Goal: Task Accomplishment & Management: Use online tool/utility

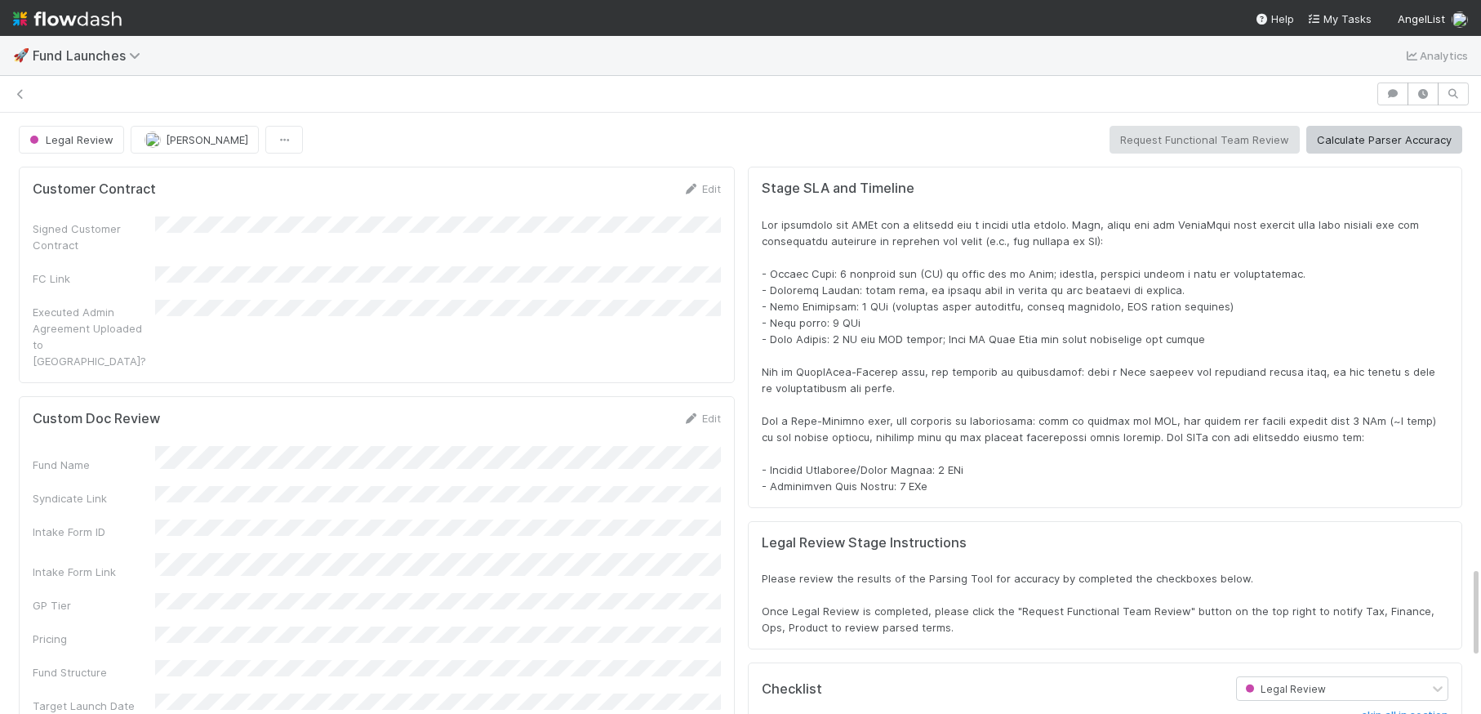
scroll to position [332, 1416]
click at [82, 24] on img at bounding box center [67, 19] width 109 height 28
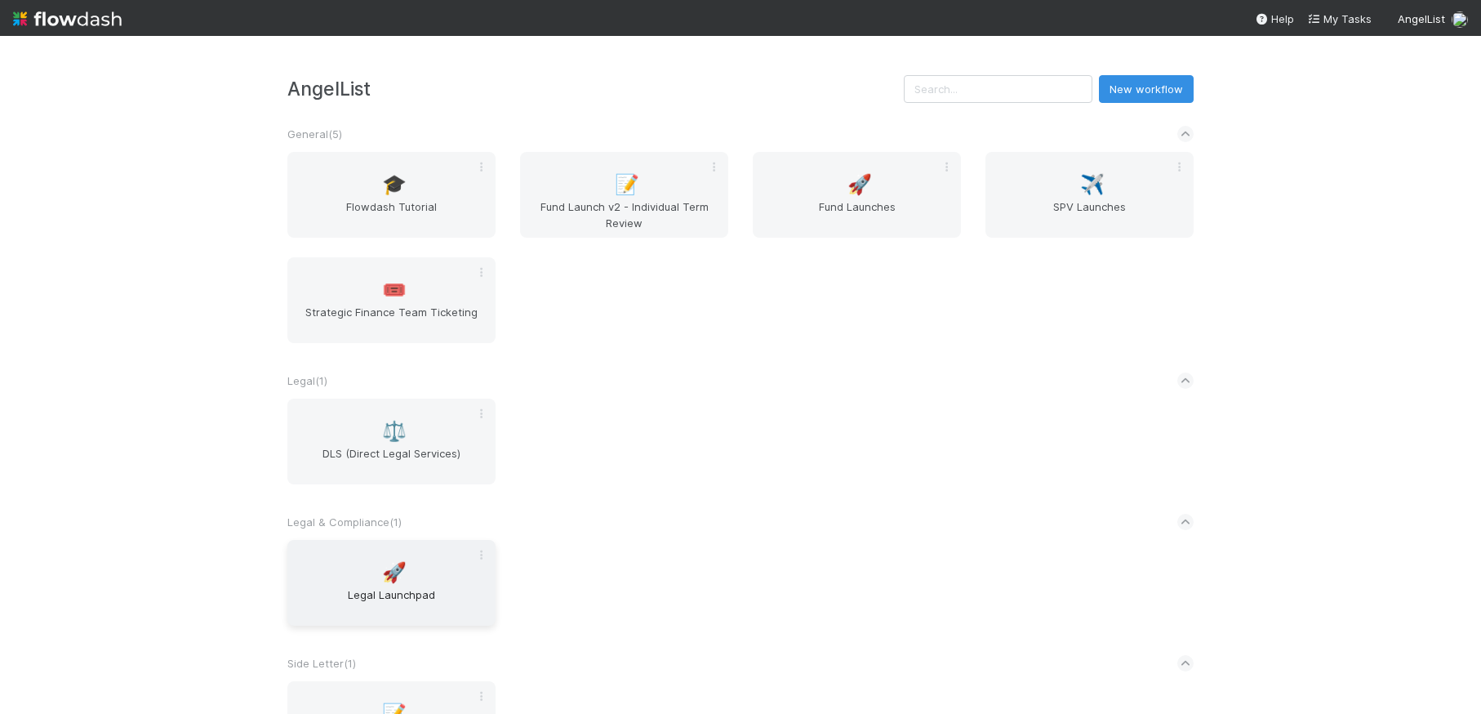
click at [408, 589] on span "Legal Launchpad" at bounding box center [391, 602] width 195 height 33
click at [860, 194] on span "🚀" at bounding box center [860, 184] width 24 height 21
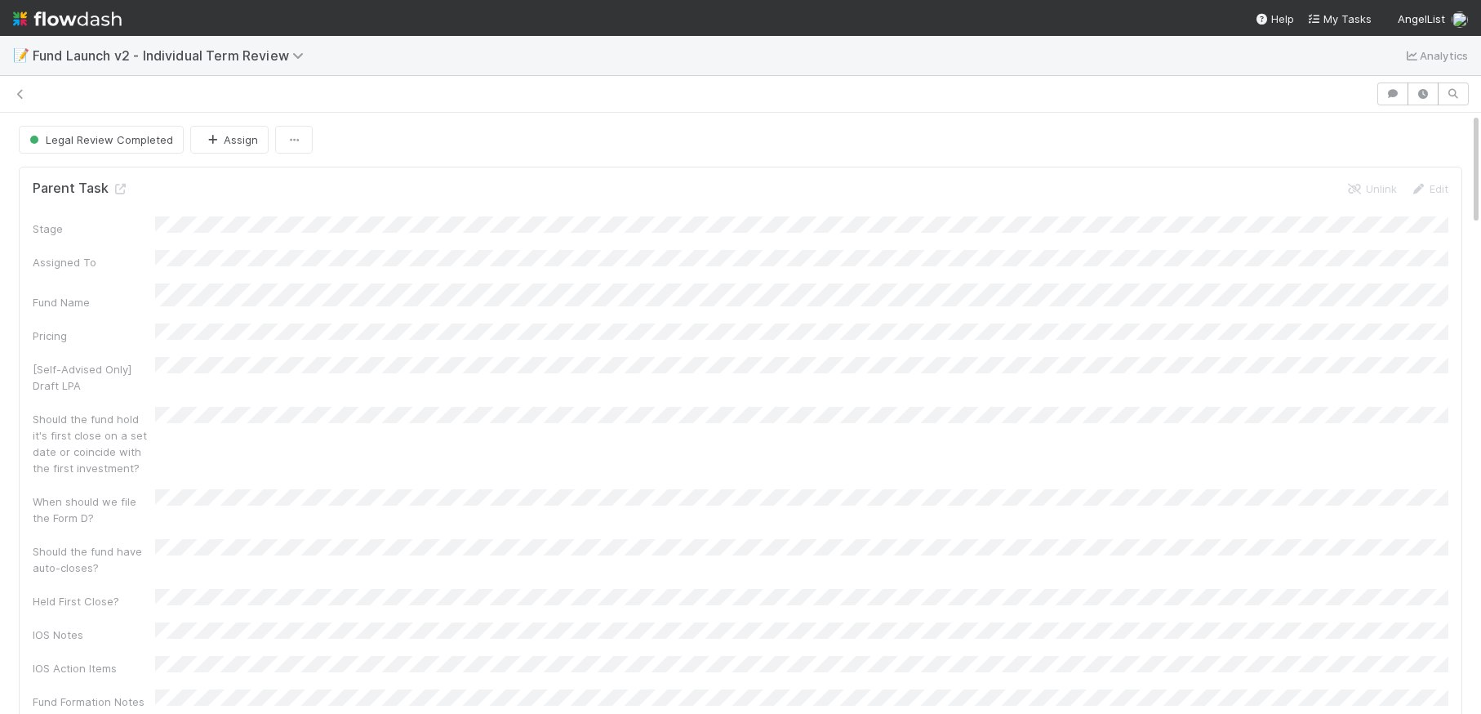
scroll to position [0, 5]
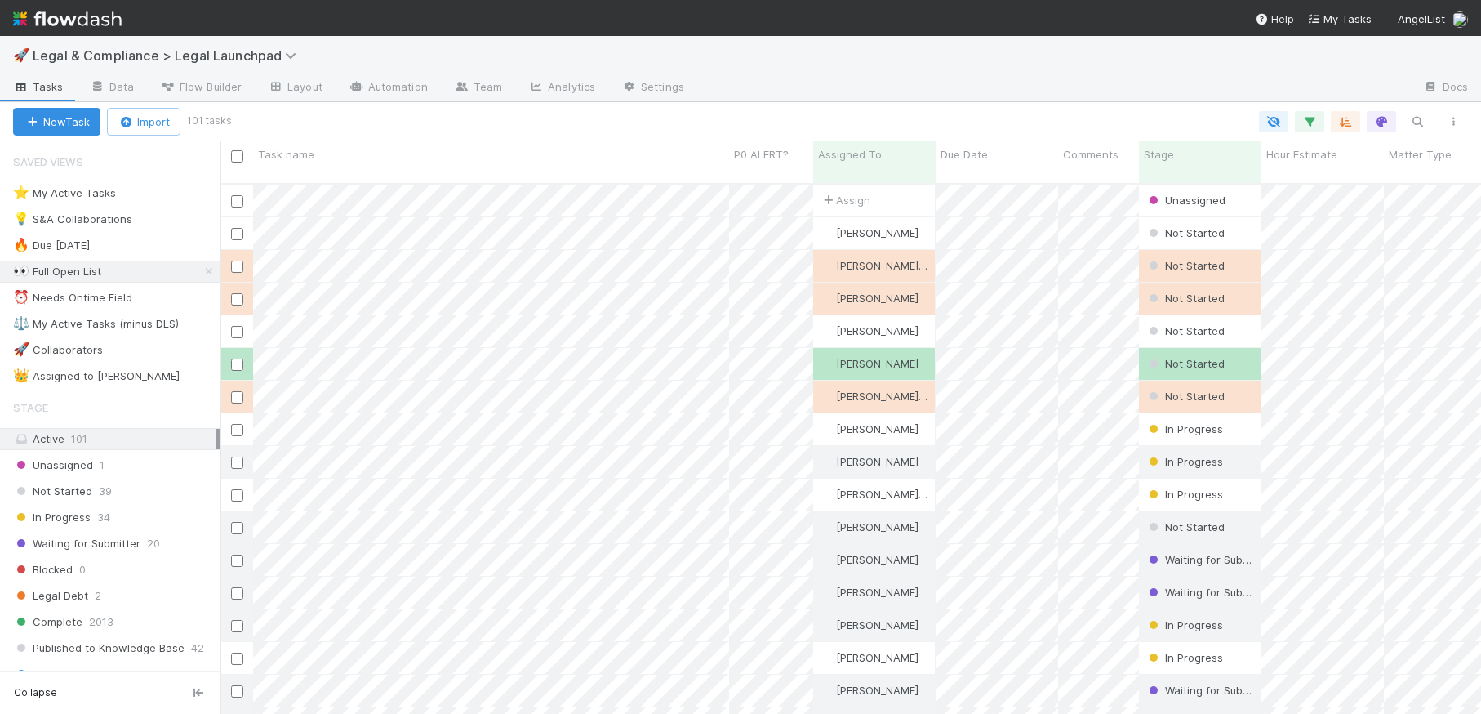
scroll to position [1, 1]
click at [176, 194] on div "⭐ My Active Tasks 18" at bounding box center [116, 193] width 207 height 20
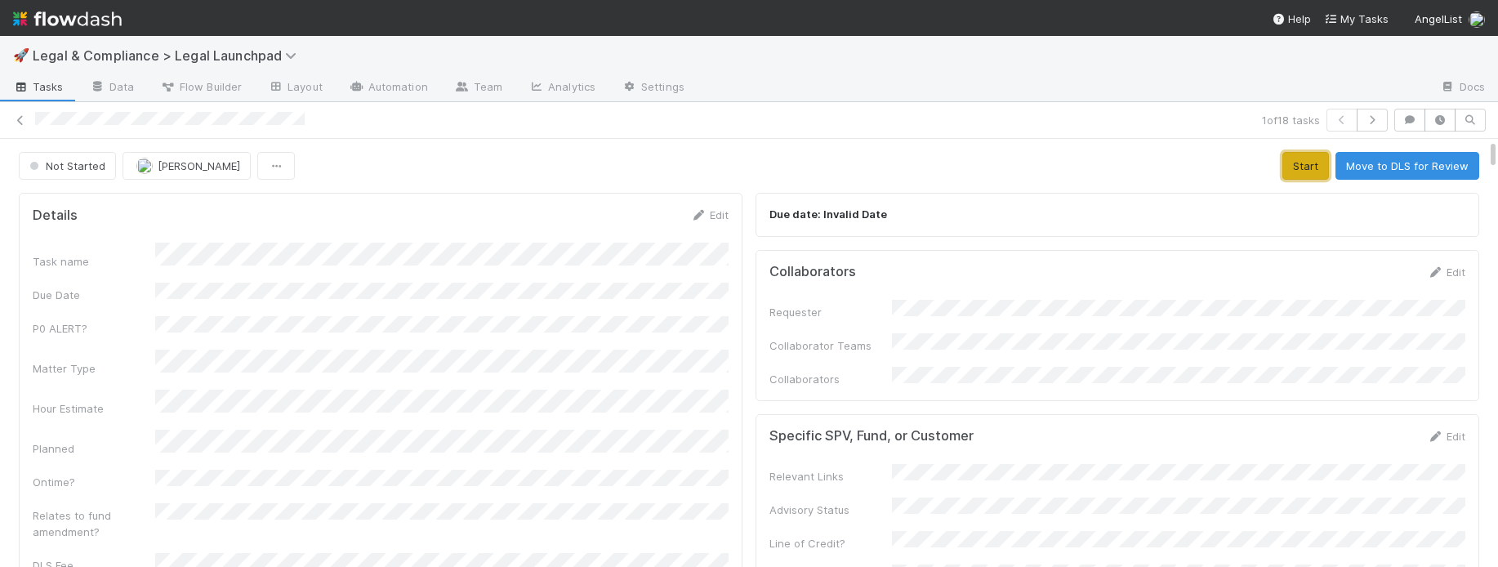
click at [1304, 165] on button "Start" at bounding box center [1305, 166] width 47 height 28
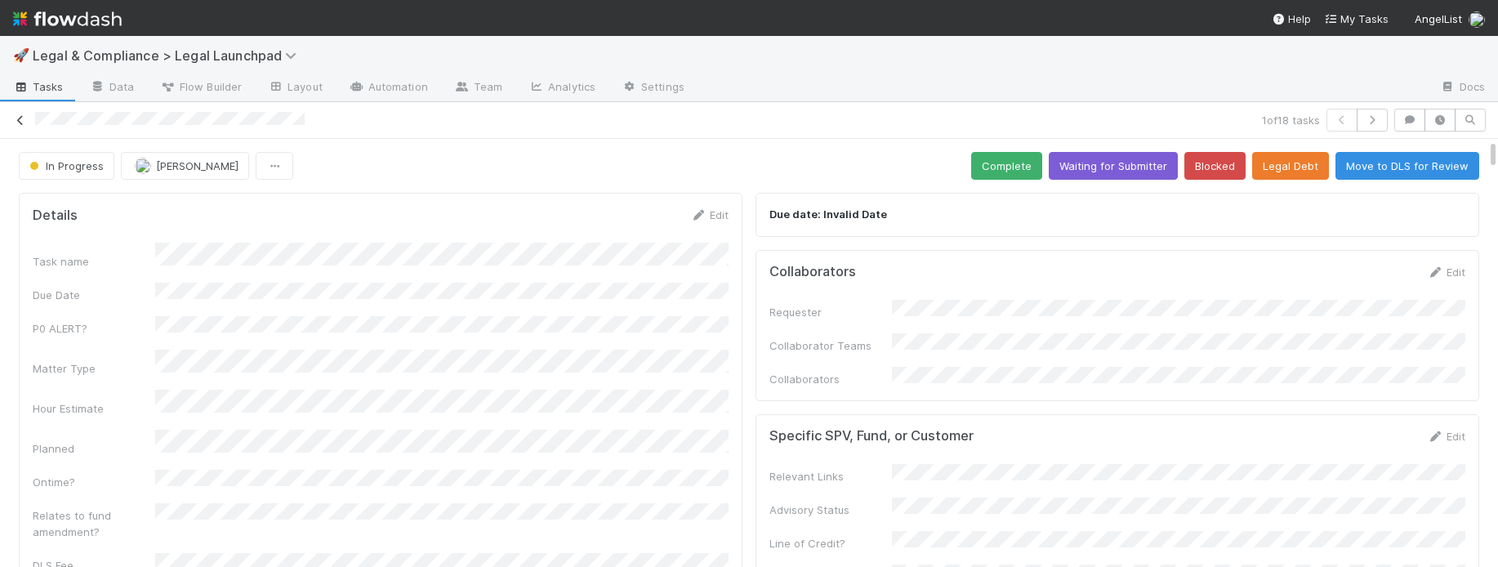
click at [21, 119] on icon at bounding box center [20, 120] width 16 height 11
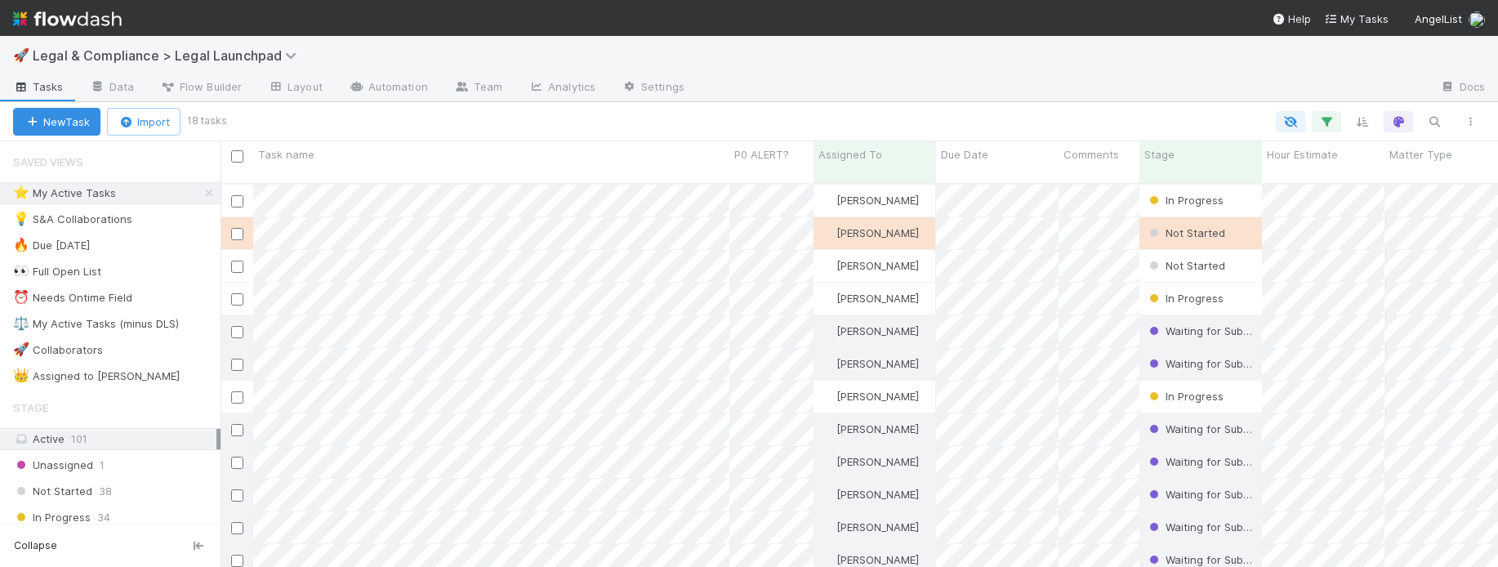
scroll to position [397, 1277]
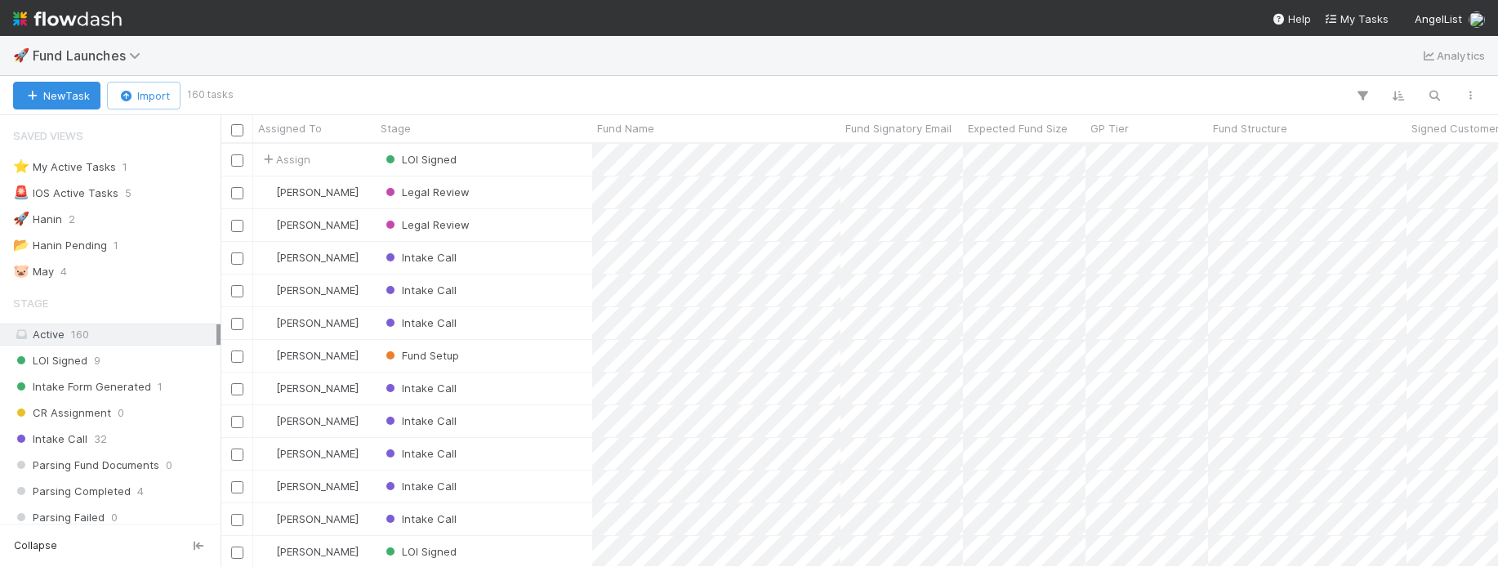
scroll to position [1, 1]
click at [175, 168] on div "⭐ My Active Tasks 1" at bounding box center [114, 167] width 203 height 20
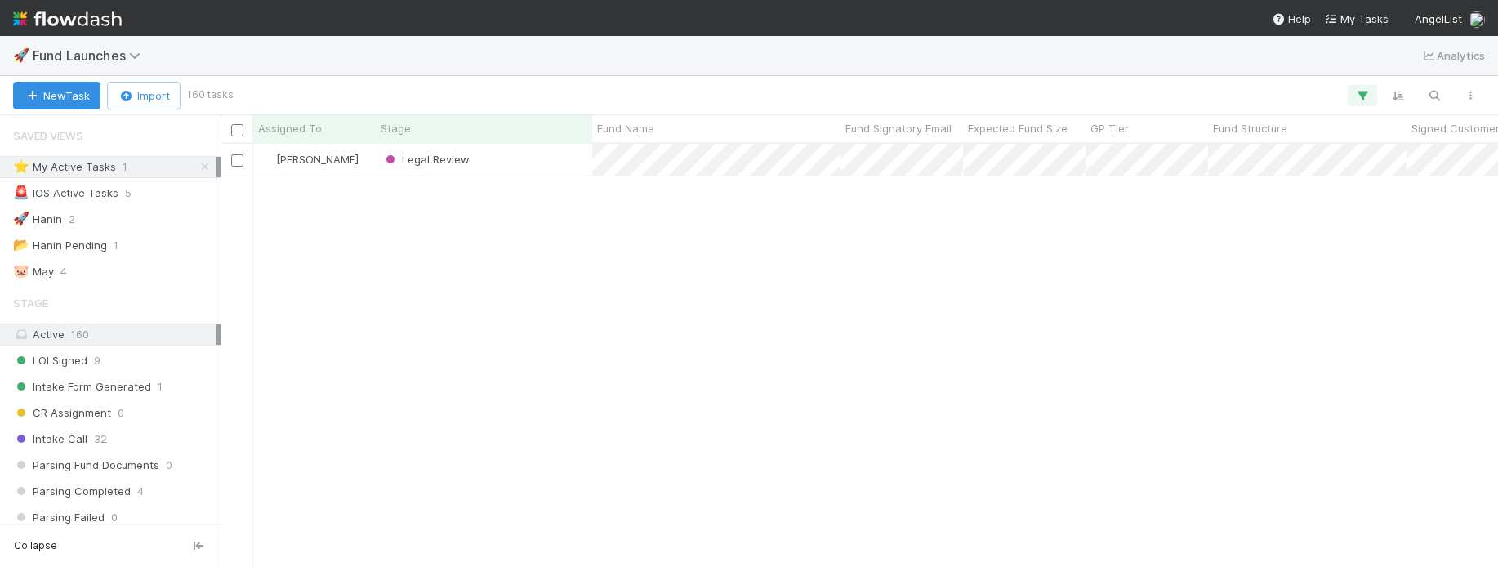
scroll to position [423, 1277]
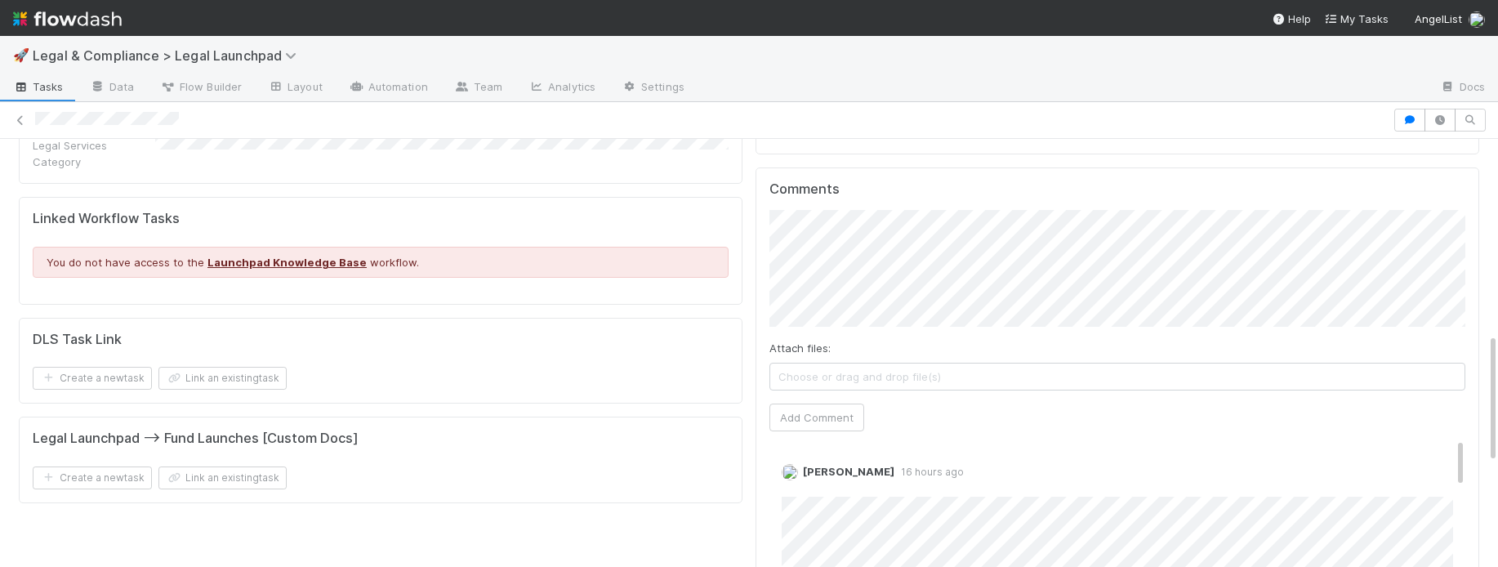
scroll to position [641, 0]
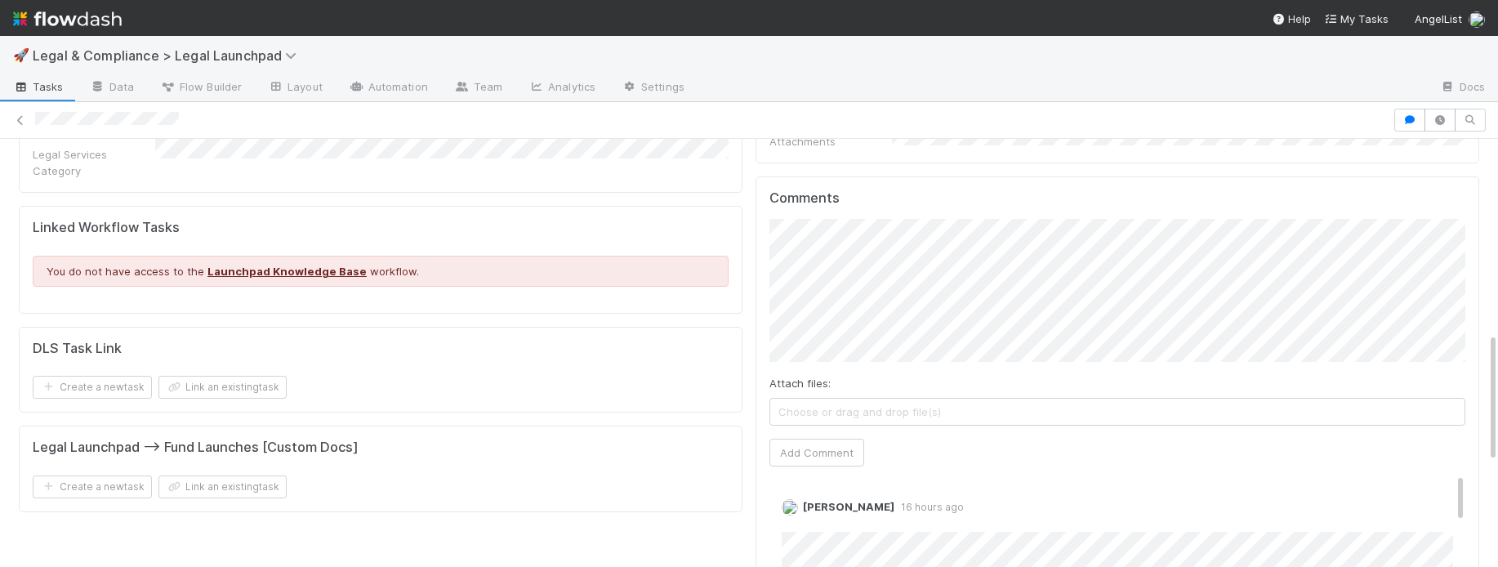
click at [750, 265] on div "Due date: 9/2/2025 Collaborators Edit Requester Collaborator Teams Collaborator…" at bounding box center [1117, 260] width 737 height 1430
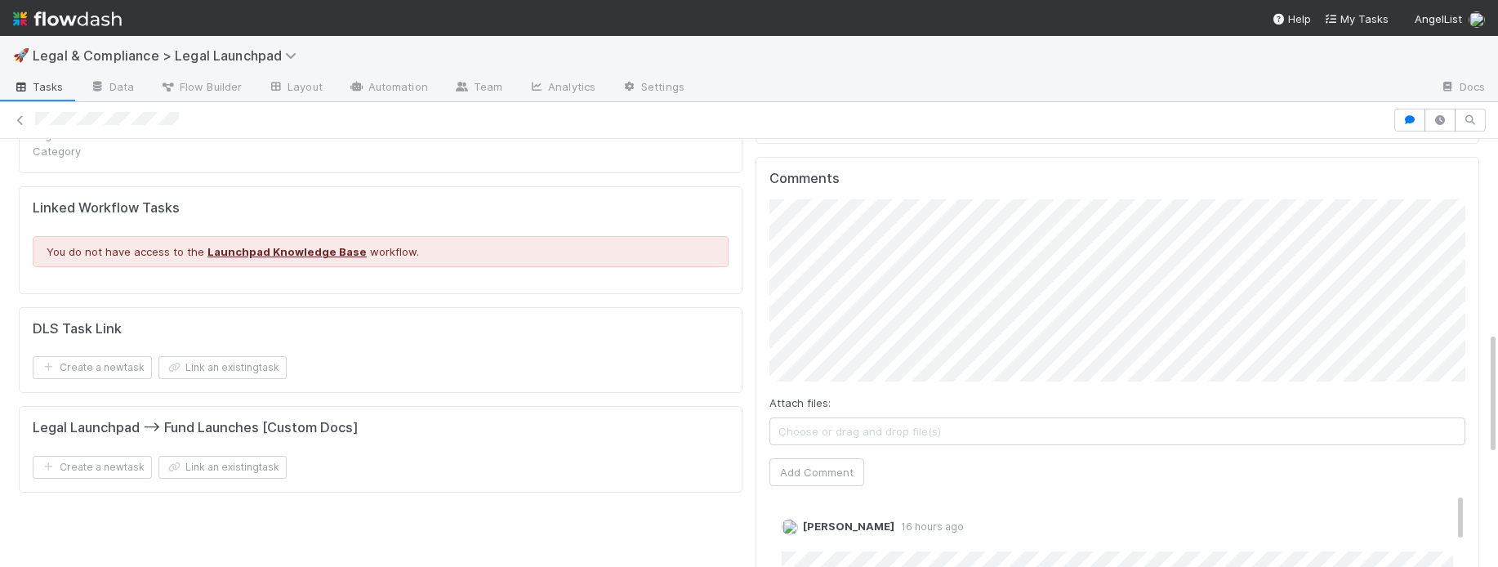
scroll to position [665, 0]
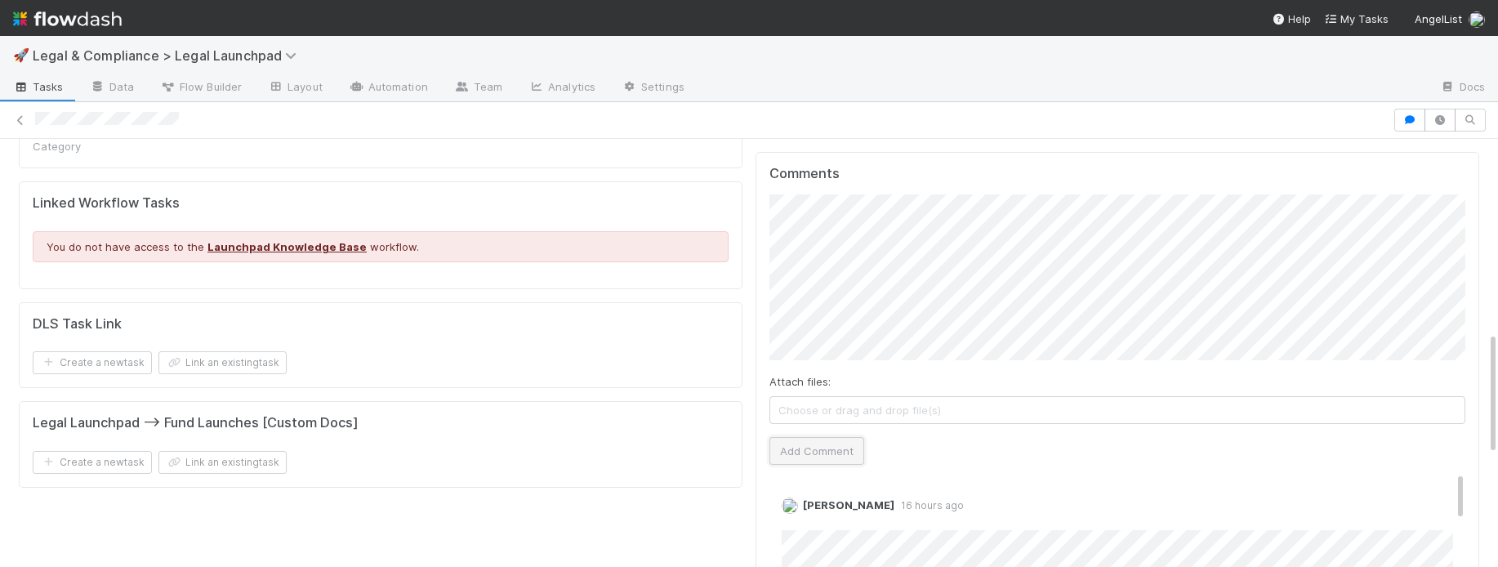
click at [836, 437] on button "Add Comment" at bounding box center [816, 451] width 95 height 28
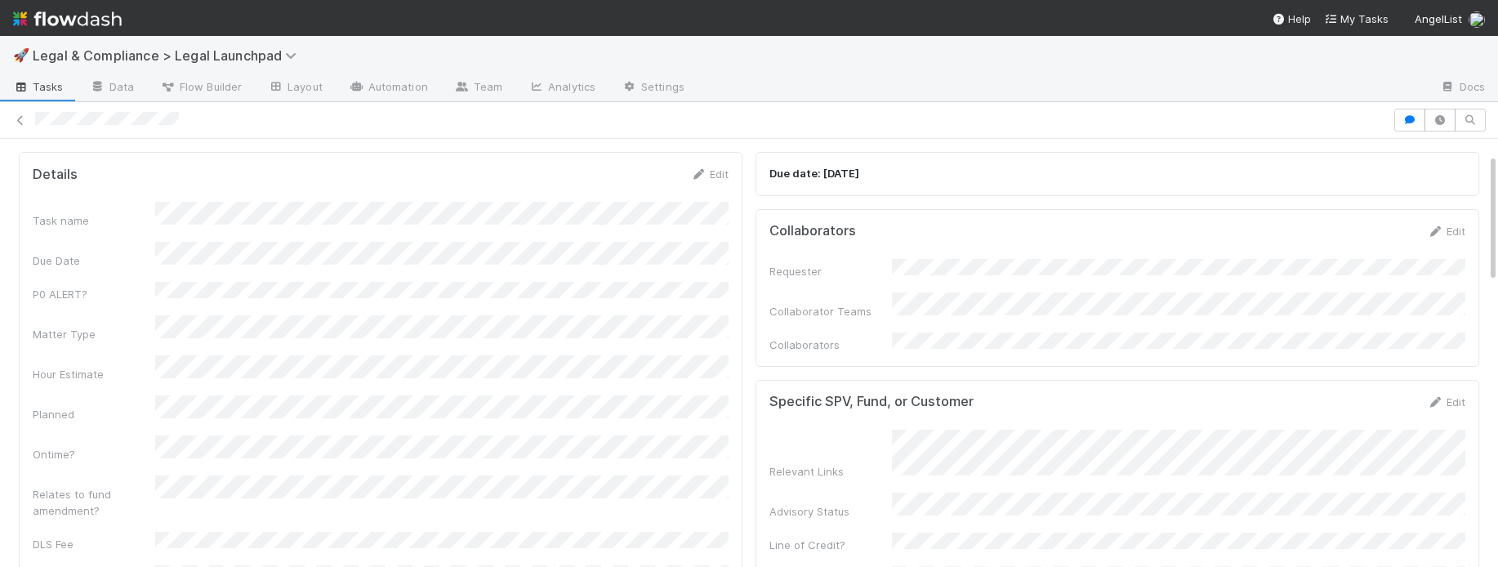
scroll to position [0, 0]
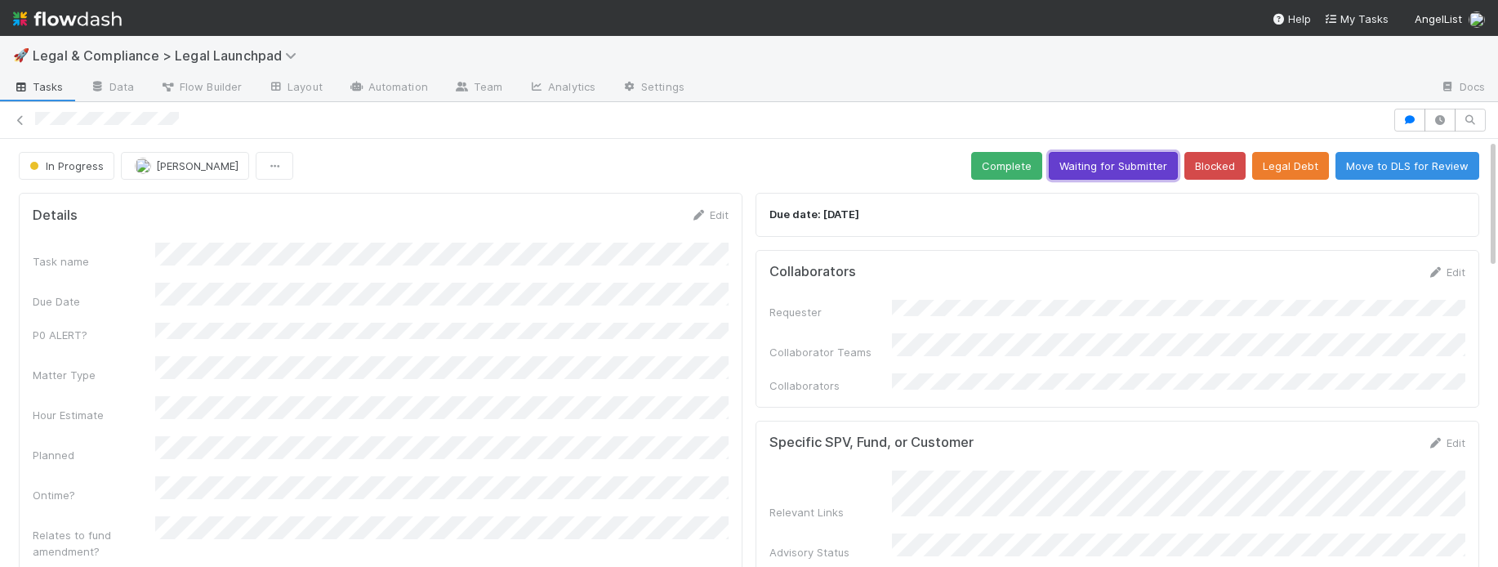
click at [1106, 170] on button "Waiting for Submitter" at bounding box center [1112, 166] width 129 height 28
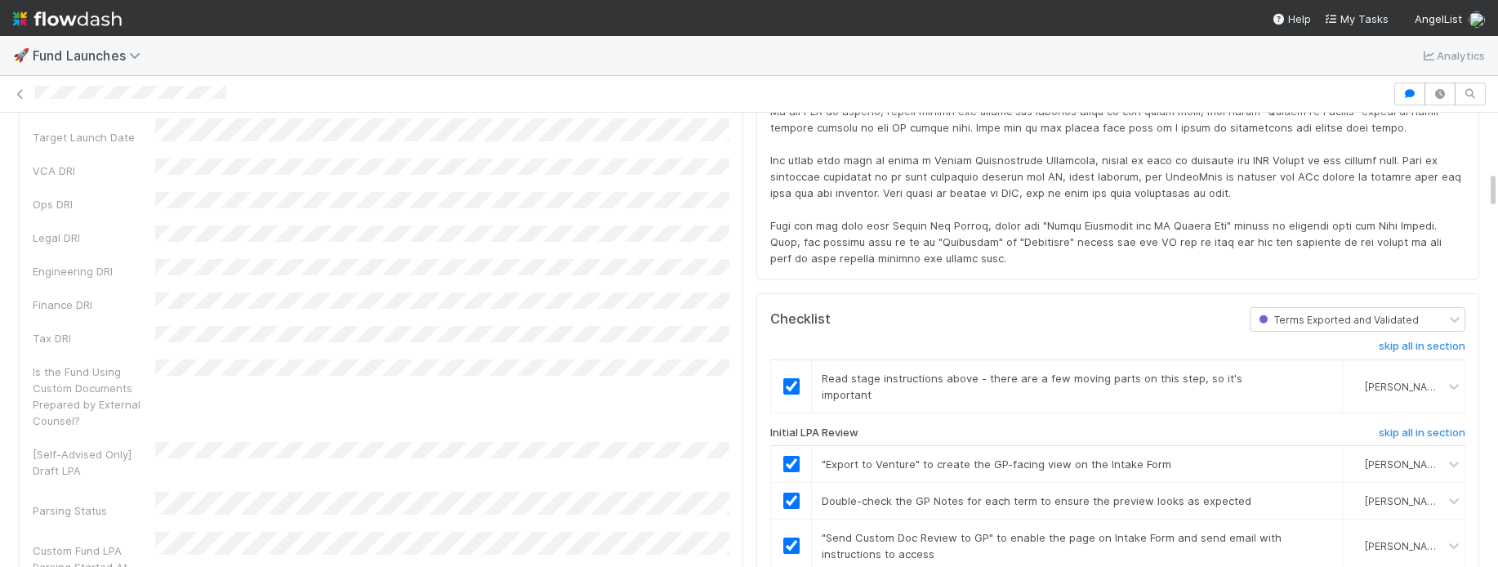
scroll to position [701, 0]
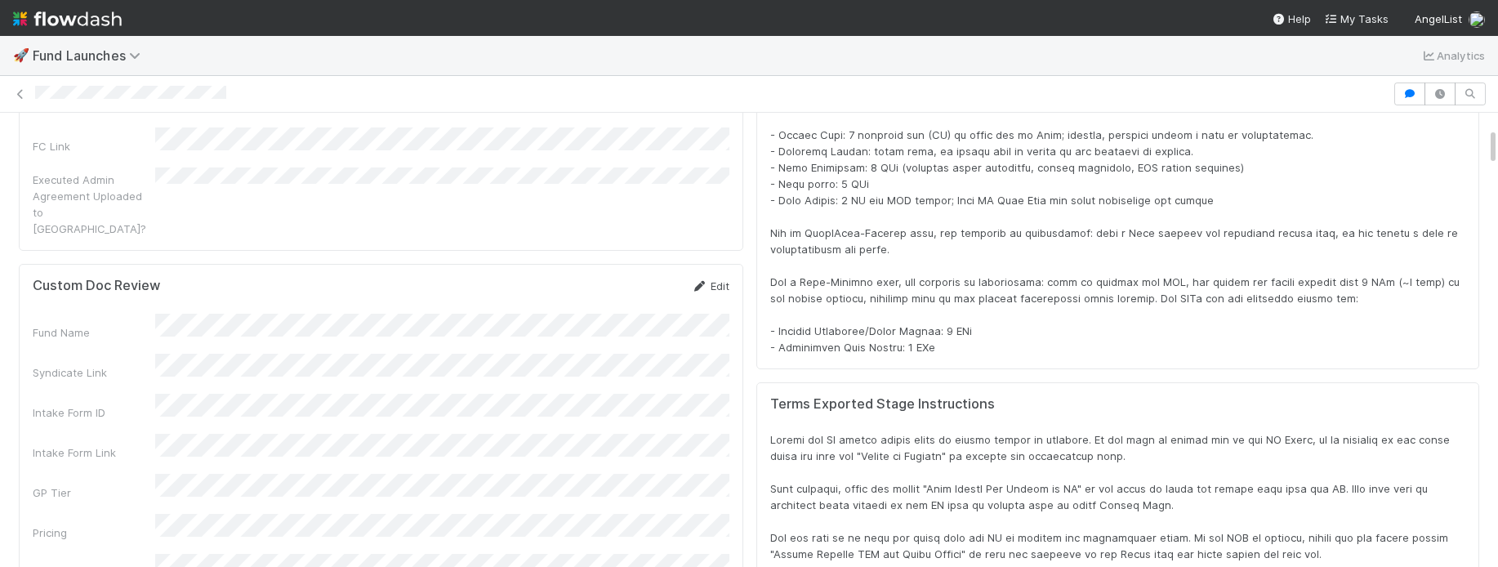
click at [714, 279] on link "Edit" at bounding box center [710, 285] width 38 height 13
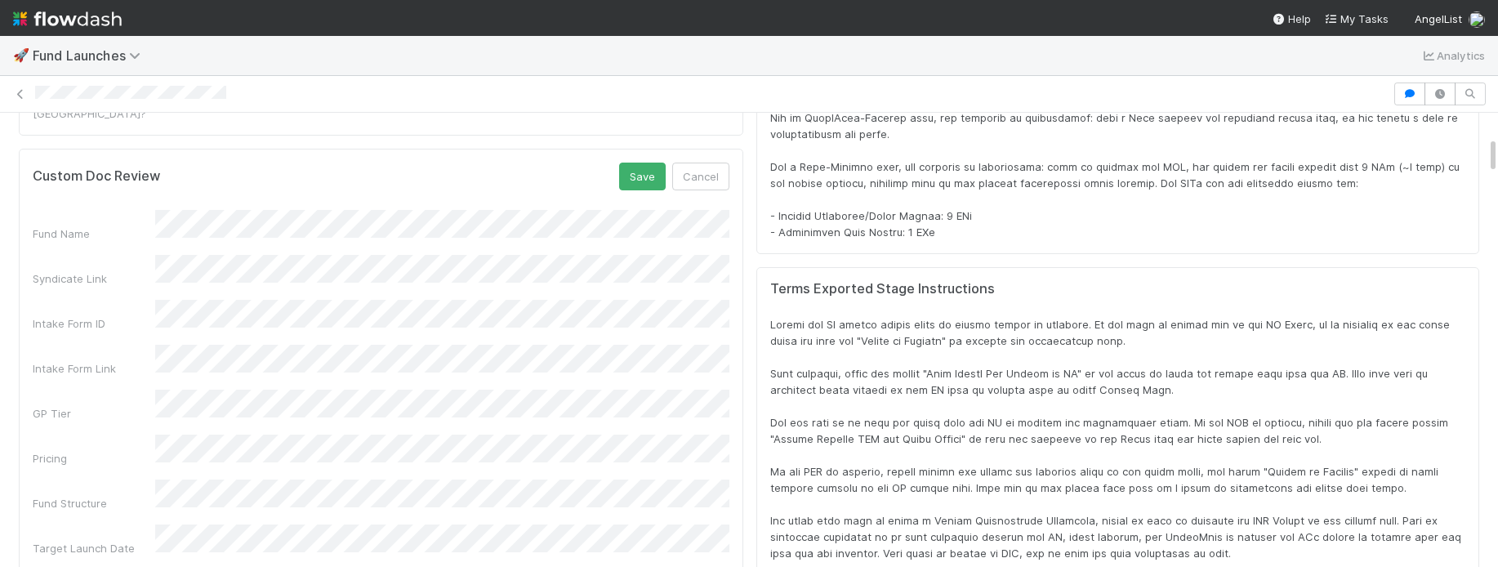
scroll to position [283, 0]
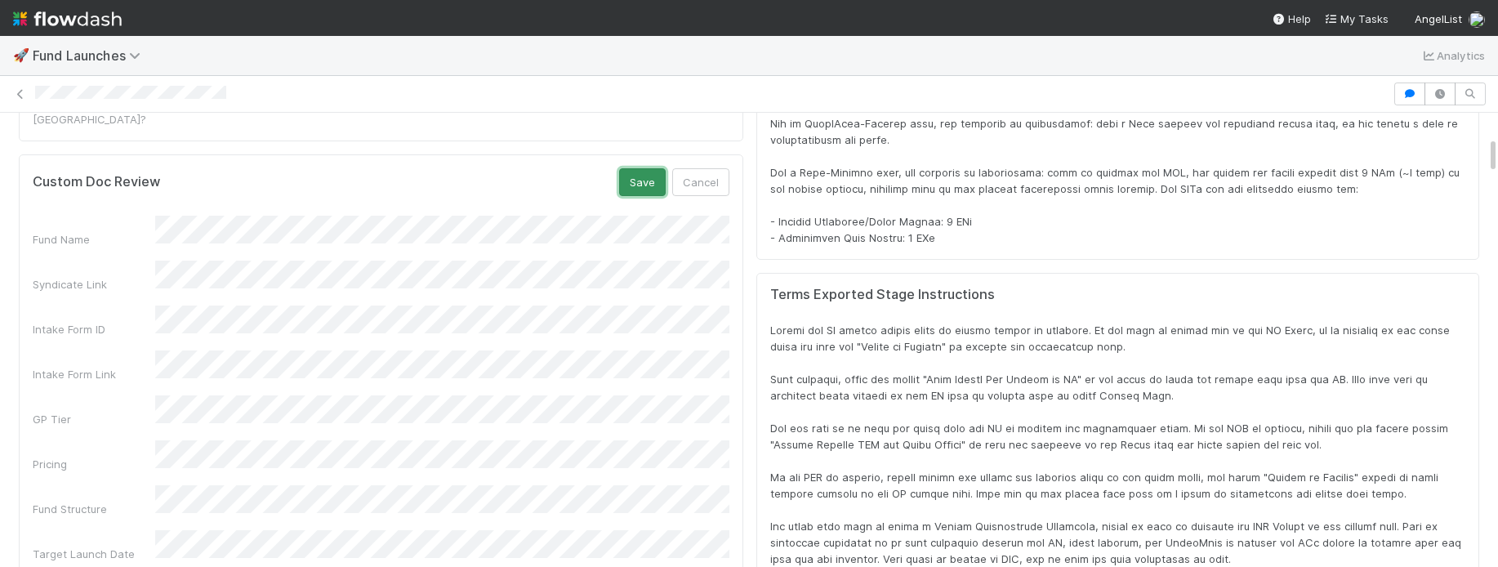
click at [646, 168] on button "Save" at bounding box center [642, 182] width 47 height 28
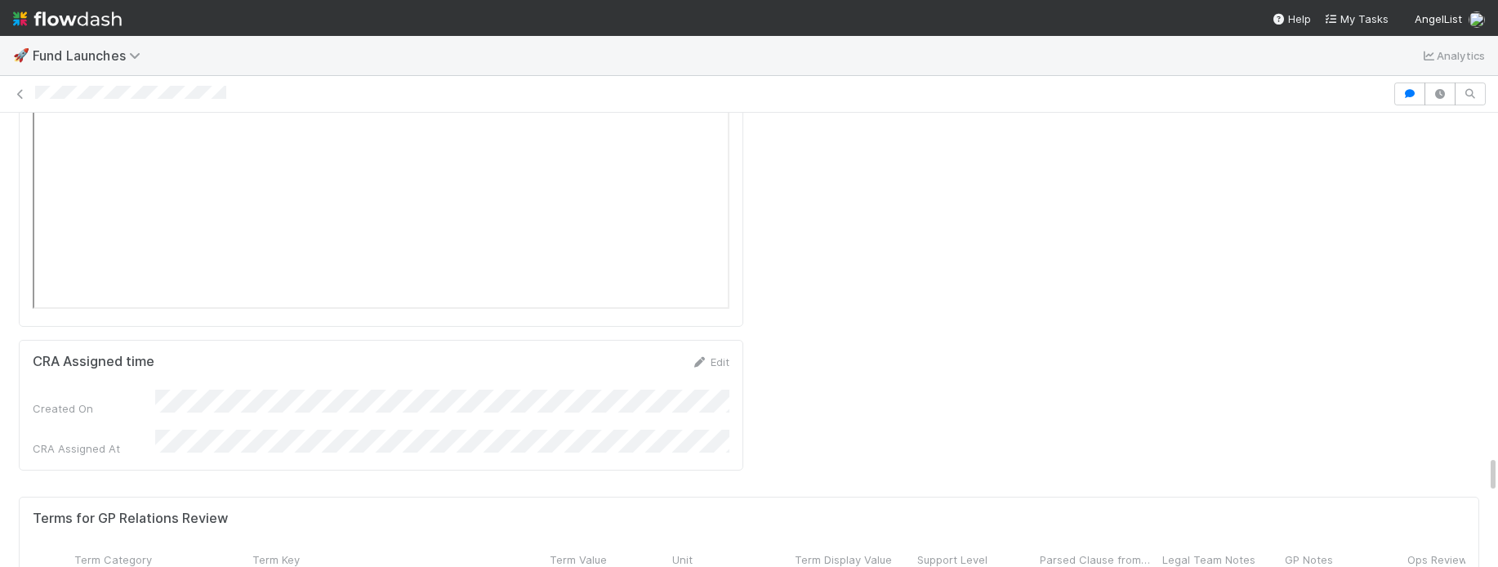
scroll to position [4020, 0]
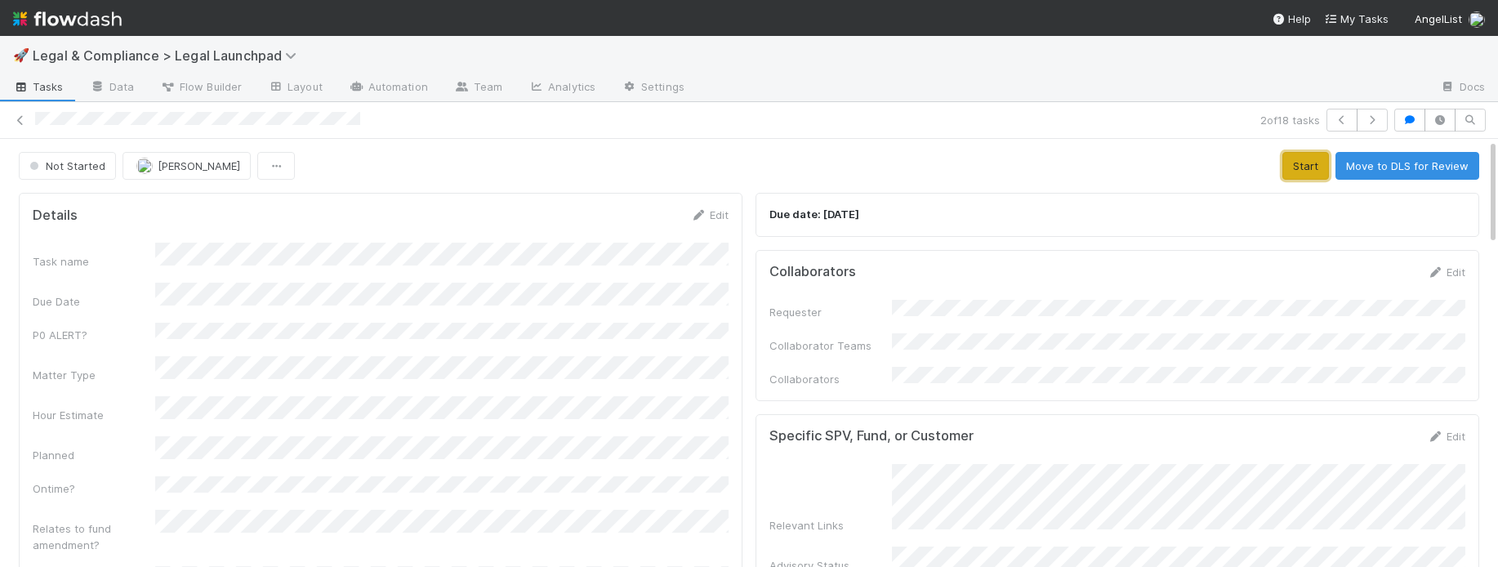
click at [1317, 172] on button "Start" at bounding box center [1305, 166] width 47 height 28
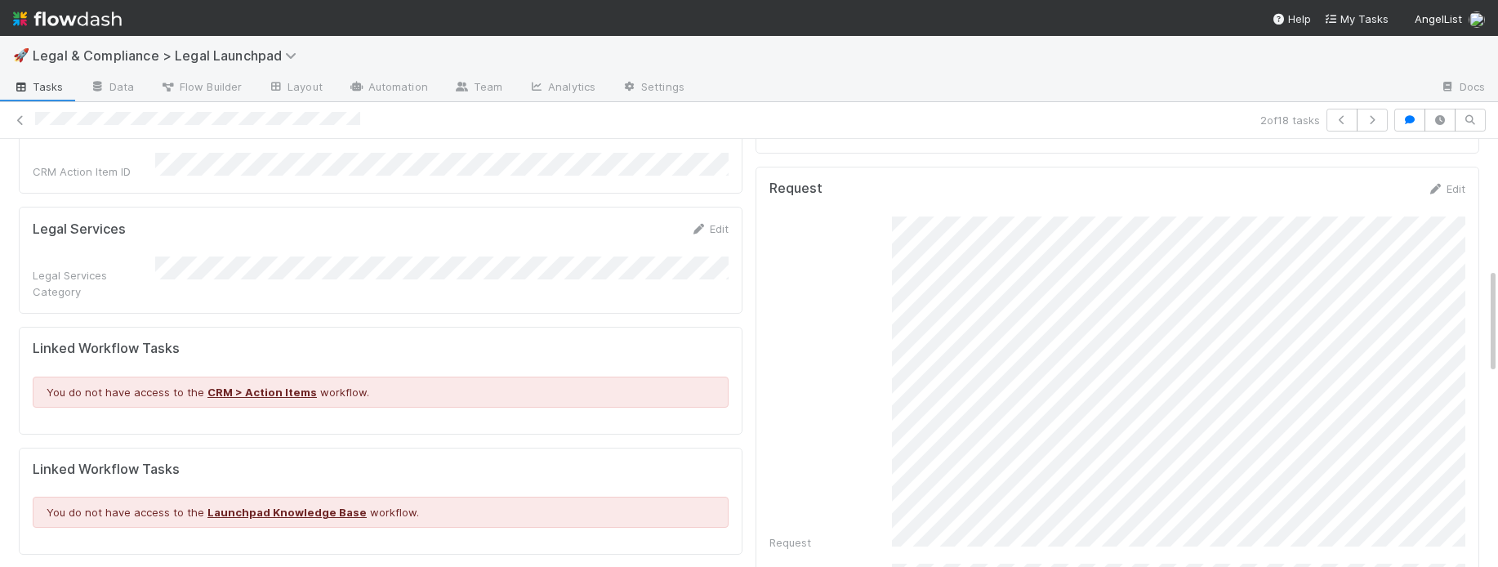
scroll to position [518, 0]
